Goal: Transaction & Acquisition: Book appointment/travel/reservation

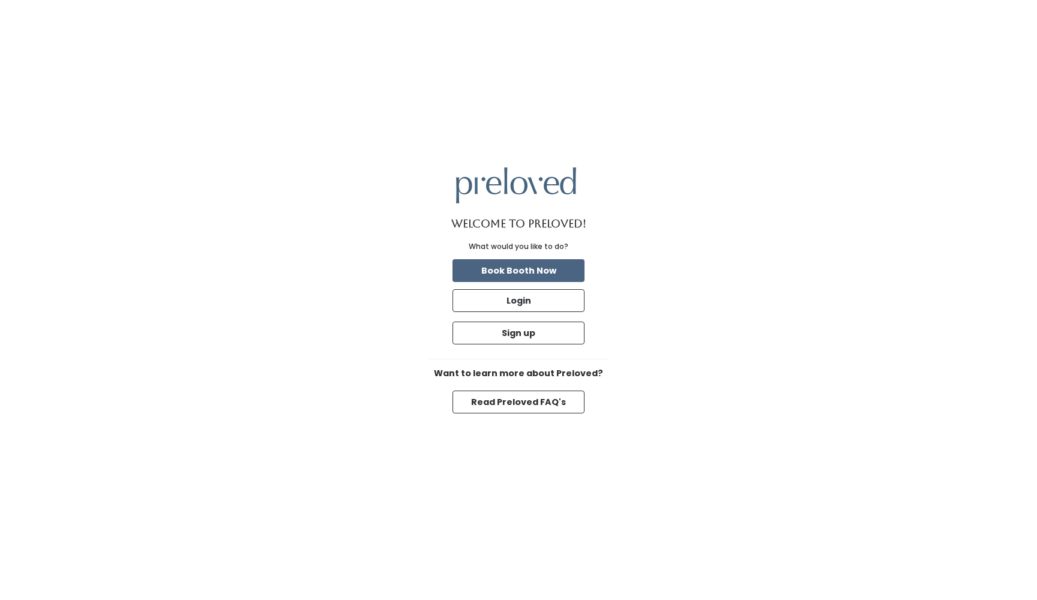
click at [556, 272] on button "Book Booth Now" at bounding box center [519, 270] width 132 height 23
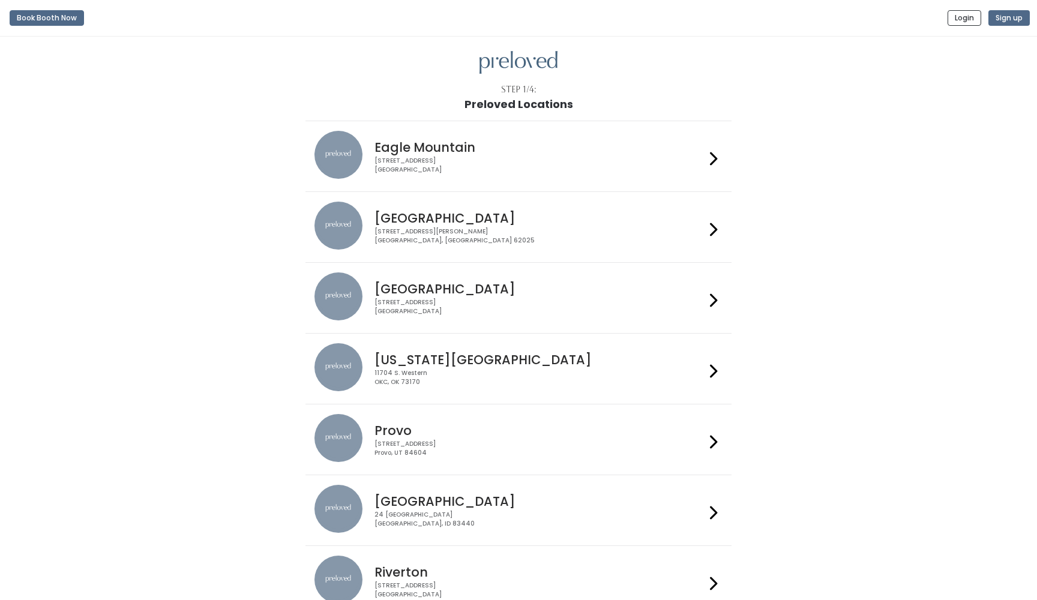
click at [490, 157] on div "[STREET_ADDRESS]" at bounding box center [539, 165] width 330 height 17
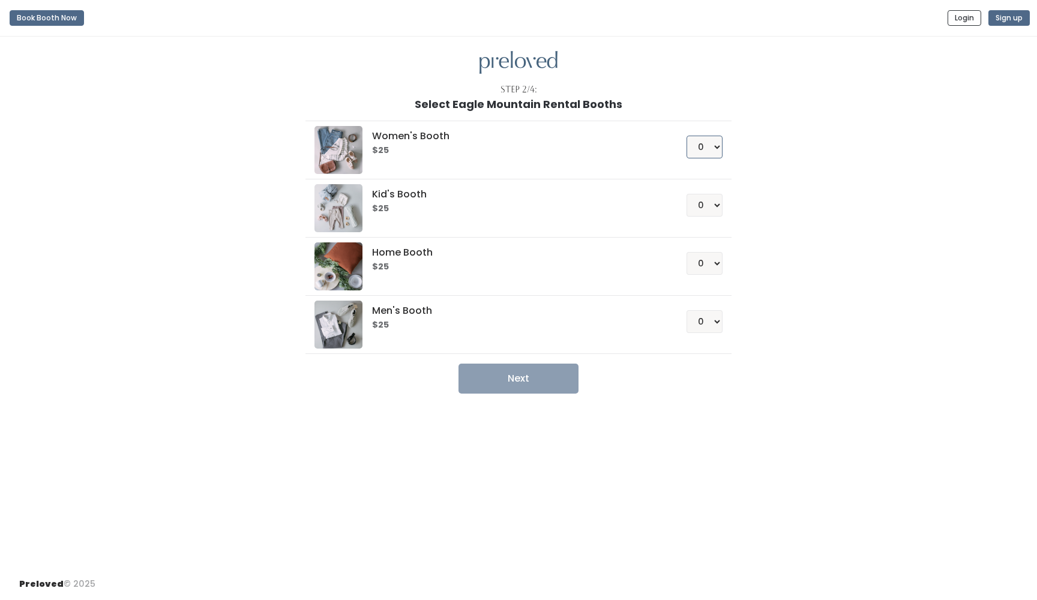
select select "1"
click at [520, 381] on button "Next" at bounding box center [519, 379] width 120 height 30
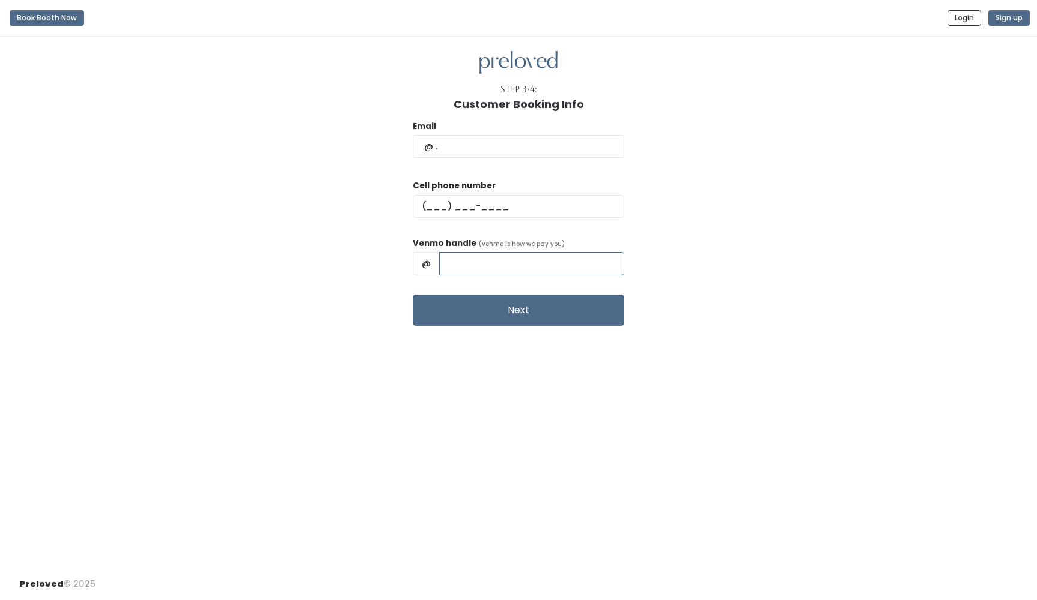
click at [454, 266] on input "text" at bounding box center [531, 263] width 185 height 23
type input "a"
click at [453, 145] on input "text" at bounding box center [518, 146] width 211 height 23
type input "arianamaddalone@gmail.com"
click at [451, 214] on input "text" at bounding box center [518, 206] width 211 height 23
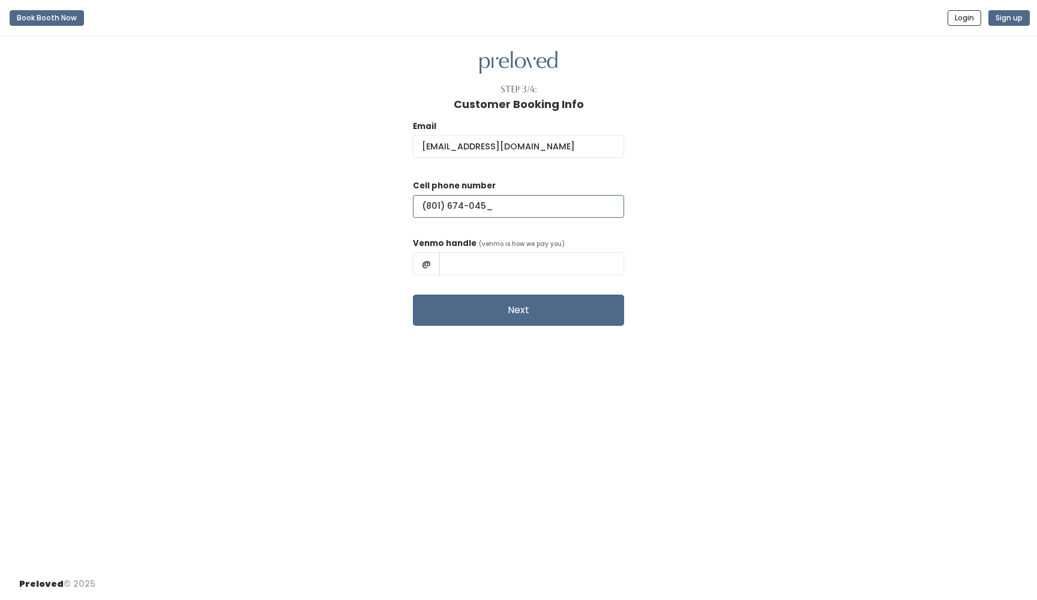
type input "(801) 674-0458"
click at [496, 261] on input "text" at bounding box center [531, 263] width 185 height 23
type input "ari.alden"
click at [529, 305] on button "Next" at bounding box center [518, 310] width 211 height 31
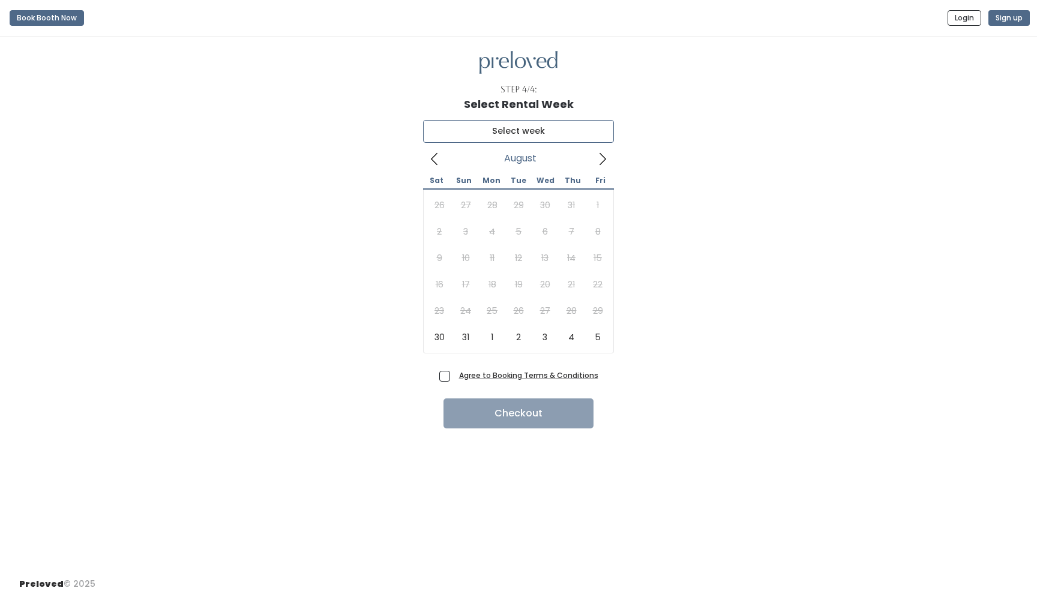
click at [513, 136] on input "text" at bounding box center [518, 131] width 191 height 23
click at [603, 163] on icon at bounding box center [602, 158] width 13 height 13
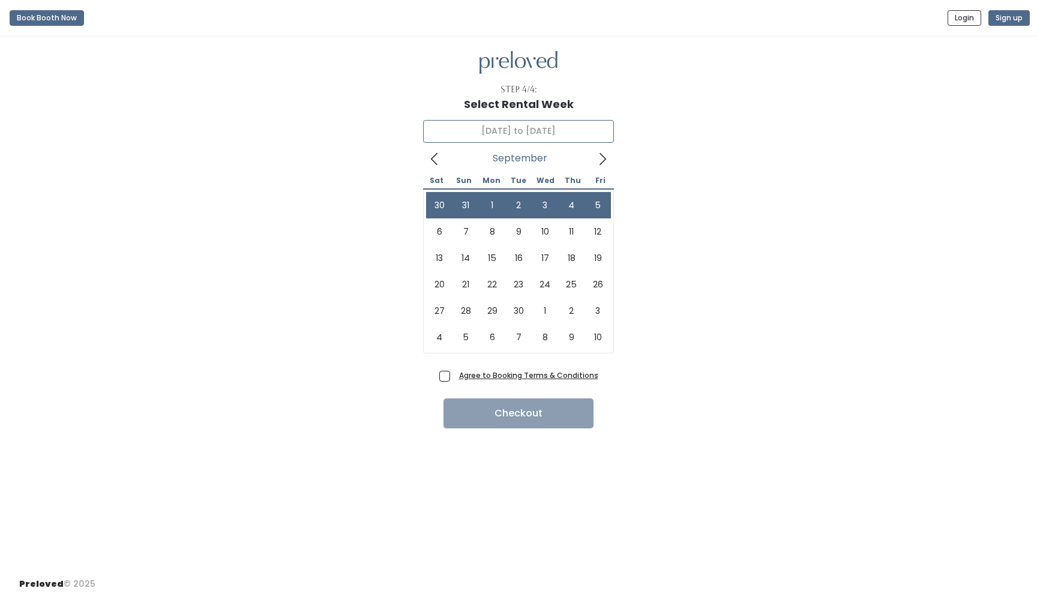
click at [604, 154] on icon at bounding box center [602, 158] width 13 height 13
type input "September 6 to September 12"
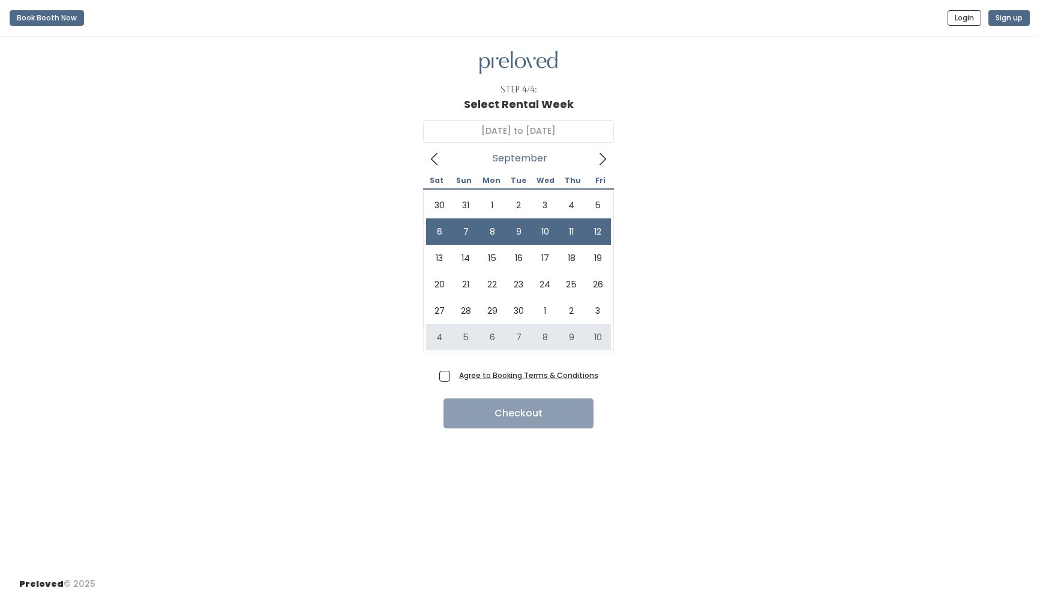
click at [486, 371] on u "Agree to Booking Terms & Conditions" at bounding box center [528, 375] width 139 height 10
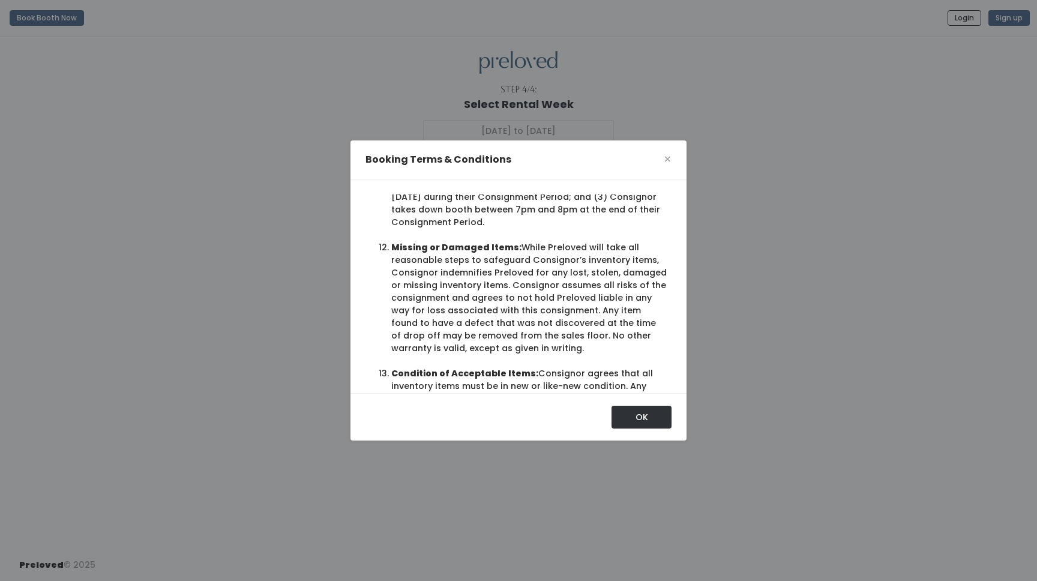
scroll to position [1529, 0]
